Goal: Navigation & Orientation: Find specific page/section

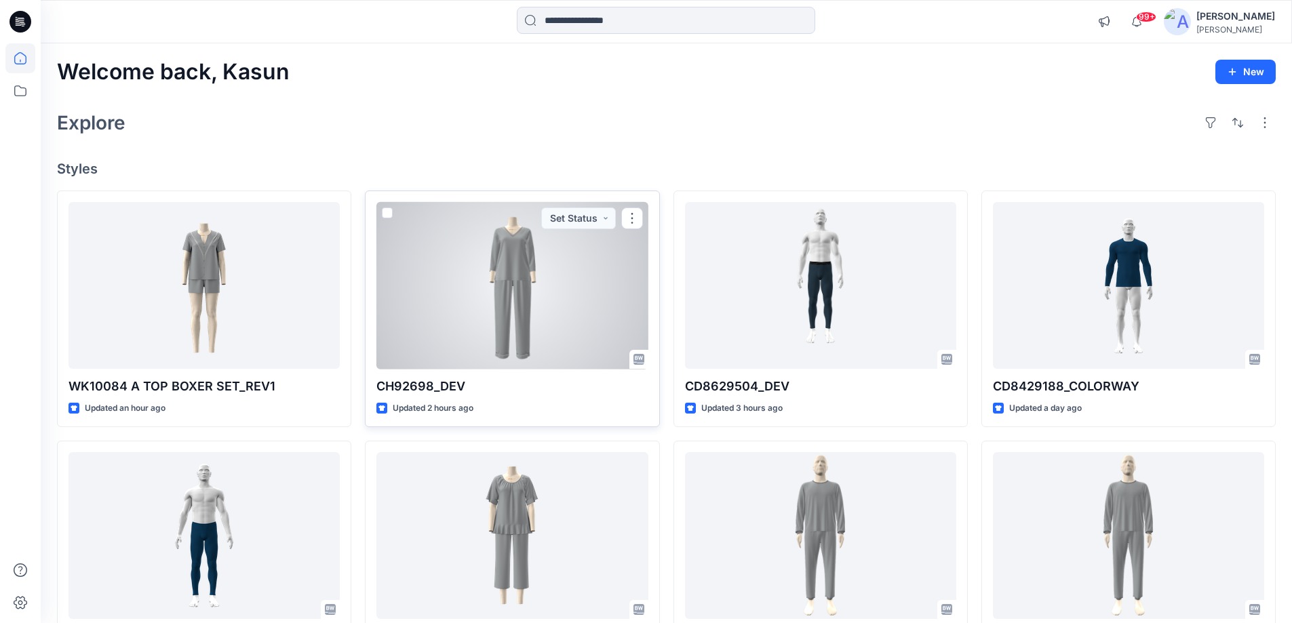
click at [537, 315] on div at bounding box center [511, 286] width 271 height 168
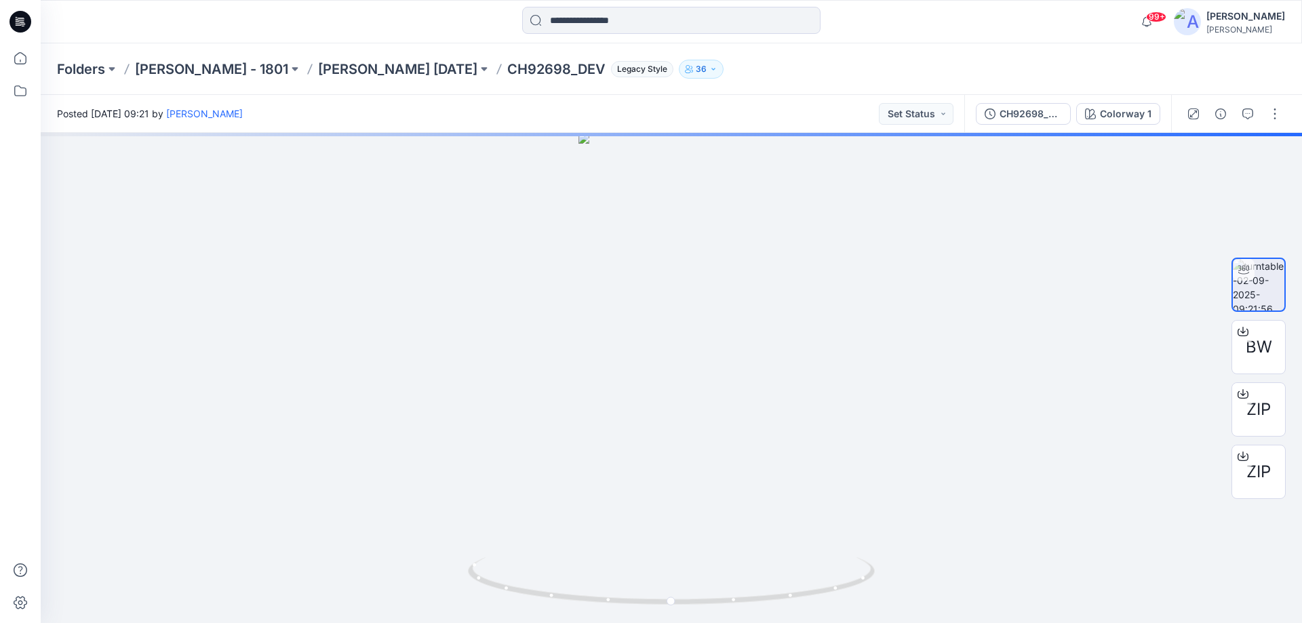
click at [21, 17] on icon at bounding box center [20, 22] width 22 height 22
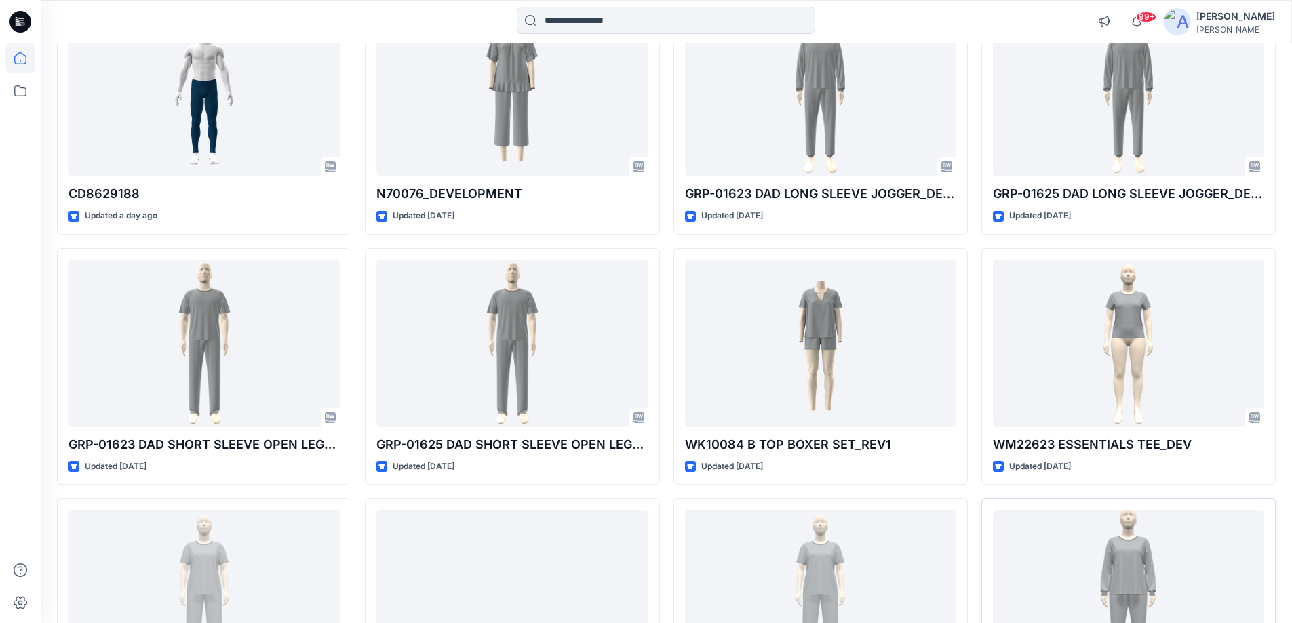
scroll to position [641, 0]
